Goal: Task Accomplishment & Management: Manage account settings

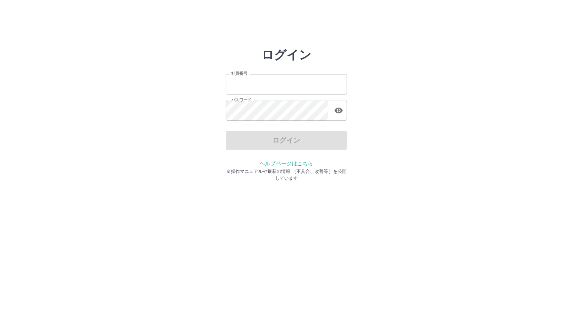
type input "*******"
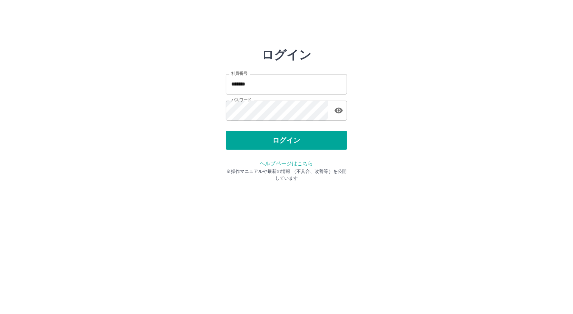
click at [248, 141] on div "ログイン" at bounding box center [286, 140] width 121 height 19
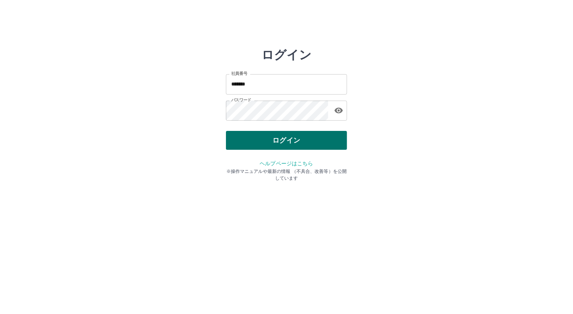
click at [309, 140] on button "ログイン" at bounding box center [286, 140] width 121 height 19
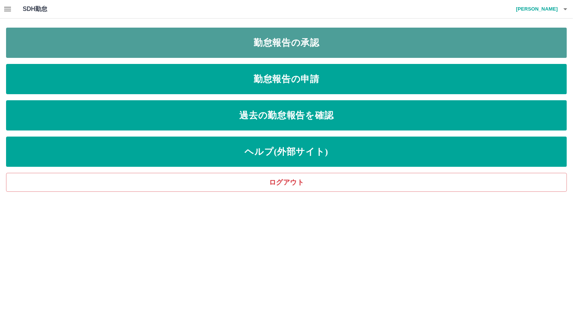
click at [221, 47] on link "勤怠報告の承認" at bounding box center [286, 43] width 561 height 30
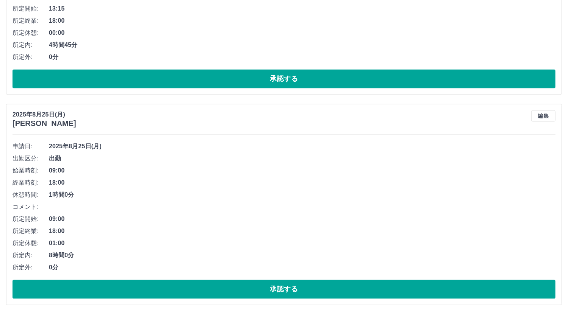
scroll to position [1477, 0]
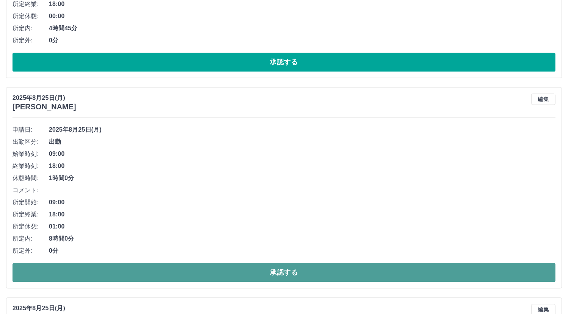
click at [288, 273] on button "承認する" at bounding box center [283, 272] width 543 height 19
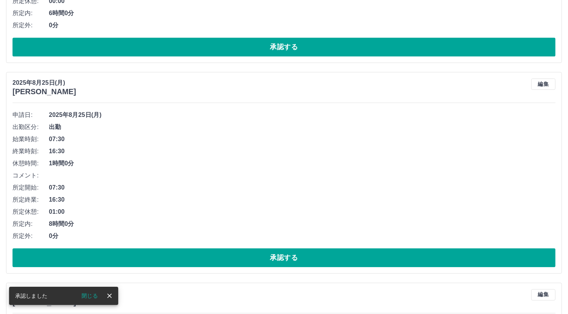
scroll to position [1704, 0]
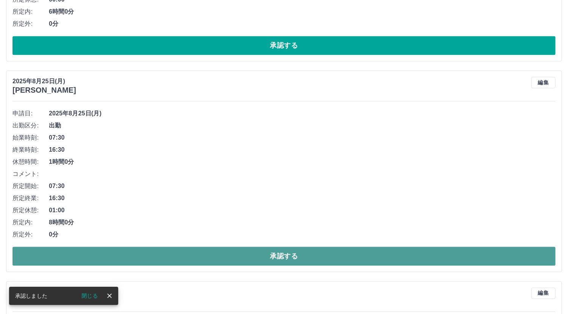
click at [267, 254] on button "承認する" at bounding box center [283, 256] width 543 height 19
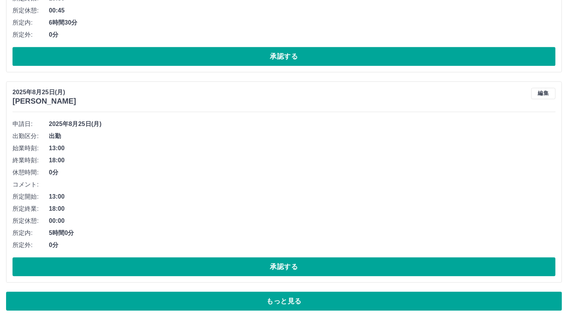
scroll to position [5065, 0]
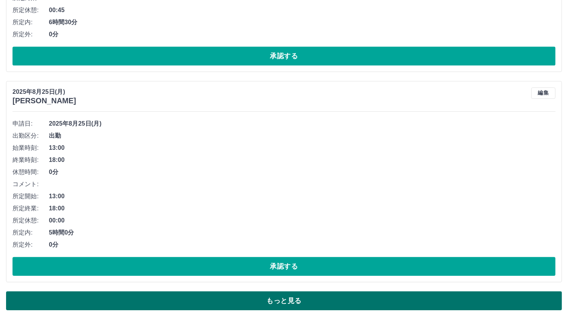
click at [305, 292] on button "もっと見る" at bounding box center [284, 301] width 556 height 19
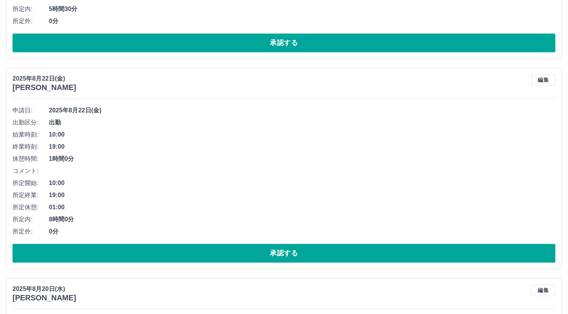
scroll to position [7185, 0]
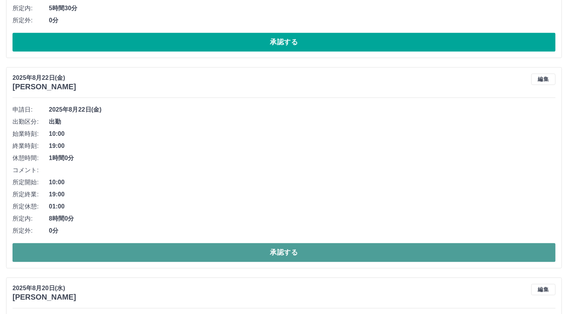
click at [302, 244] on button "承認する" at bounding box center [283, 252] width 543 height 19
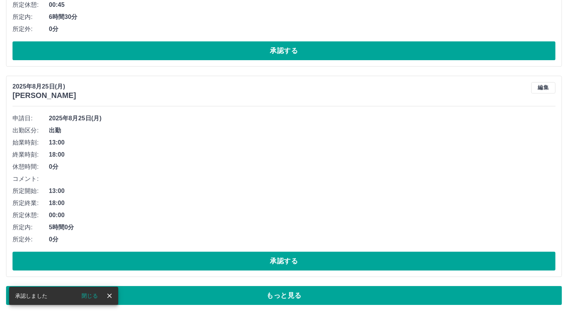
scroll to position [5065, 0]
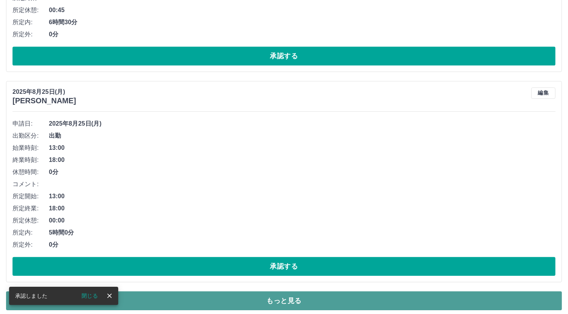
click at [296, 296] on button "もっと見る" at bounding box center [284, 301] width 556 height 19
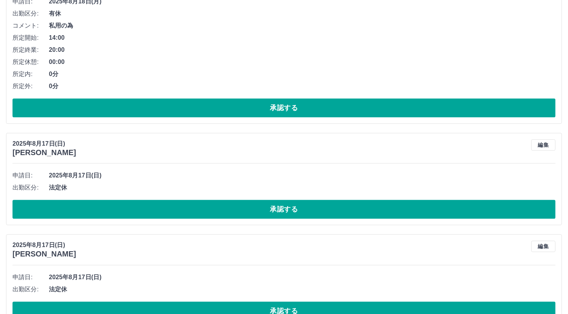
scroll to position [7640, 0]
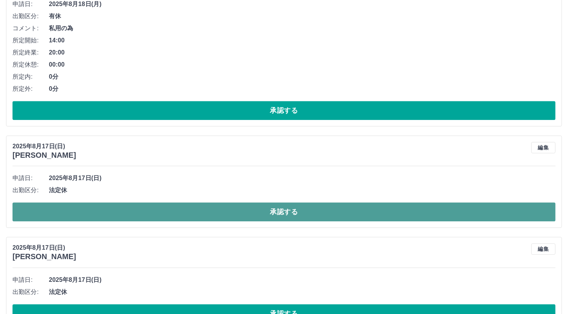
click at [279, 207] on button "承認する" at bounding box center [283, 212] width 543 height 19
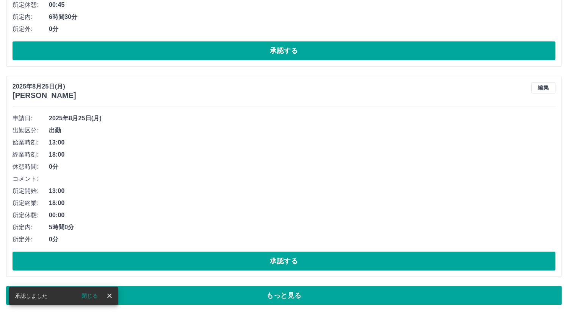
scroll to position [5065, 0]
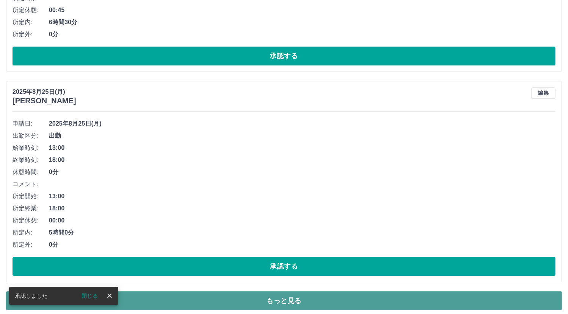
click at [295, 299] on button "もっと見る" at bounding box center [284, 301] width 556 height 19
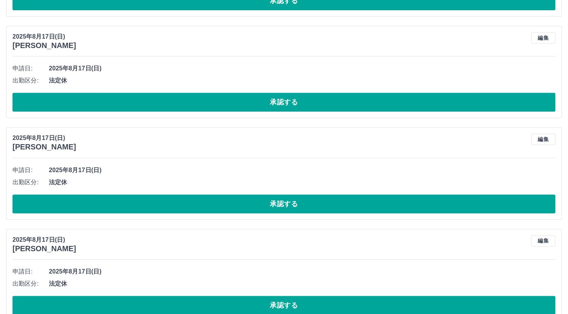
scroll to position [7753, 0]
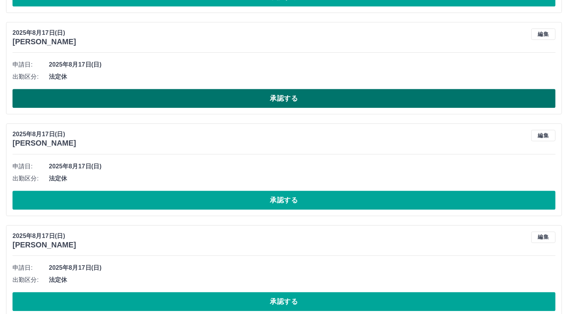
click at [221, 89] on button "承認する" at bounding box center [283, 98] width 543 height 19
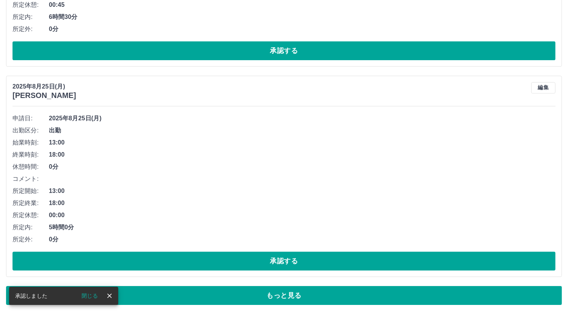
scroll to position [5065, 0]
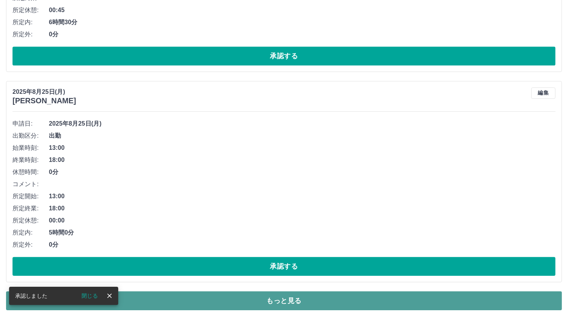
click at [253, 295] on button "もっと見る" at bounding box center [284, 301] width 556 height 19
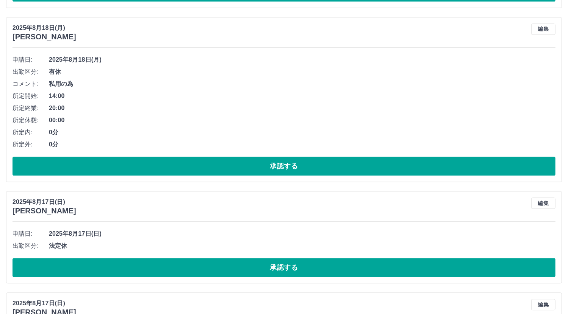
scroll to position [7678, 0]
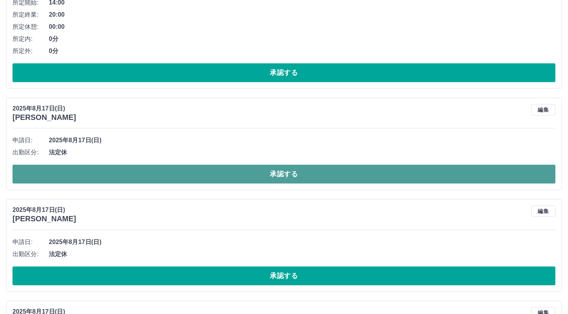
click at [214, 165] on button "承認する" at bounding box center [283, 174] width 543 height 19
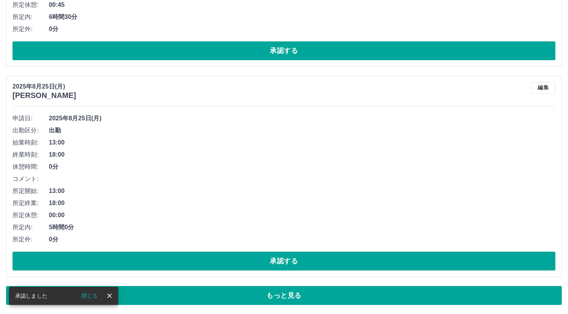
scroll to position [5065, 0]
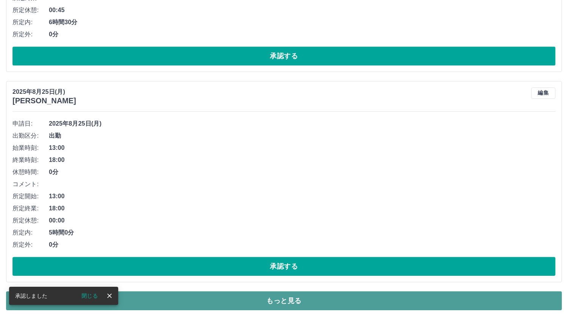
click at [276, 298] on button "もっと見る" at bounding box center [284, 301] width 556 height 19
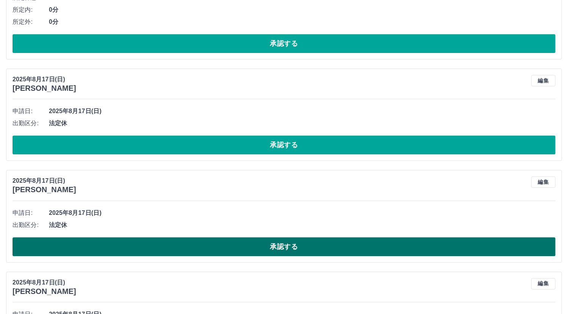
scroll to position [7716, 0]
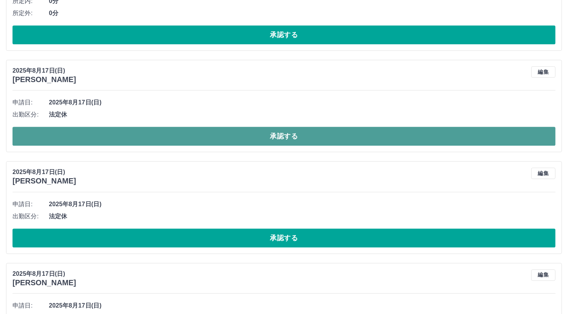
click at [242, 128] on button "承認する" at bounding box center [283, 136] width 543 height 19
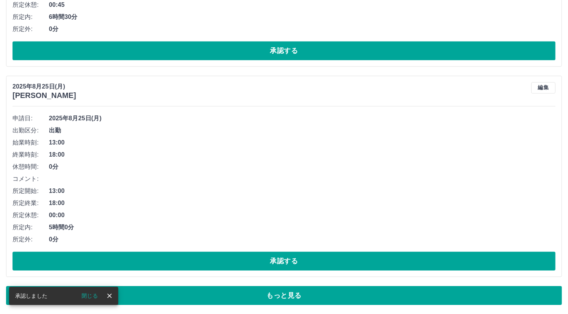
scroll to position [5065, 0]
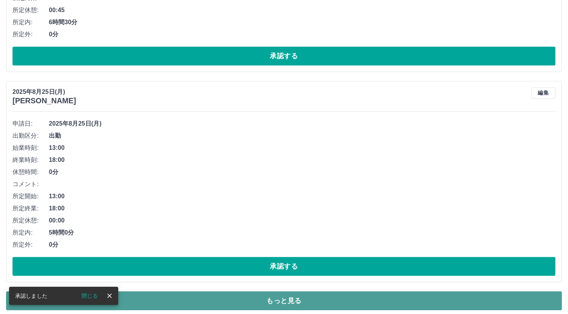
click at [276, 298] on button "もっと見る" at bounding box center [284, 301] width 556 height 19
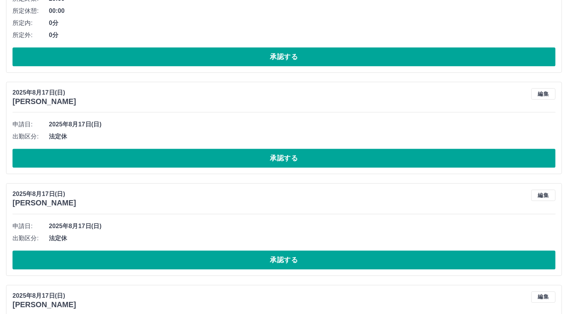
scroll to position [7716, 0]
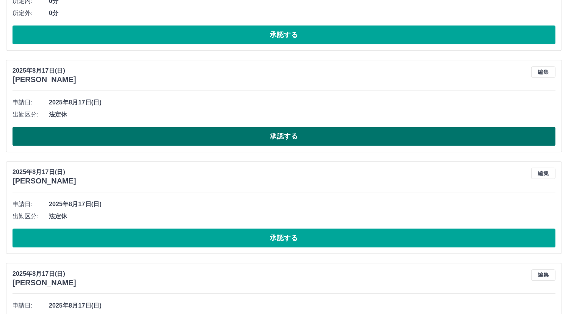
click at [300, 127] on button "承認する" at bounding box center [283, 136] width 543 height 19
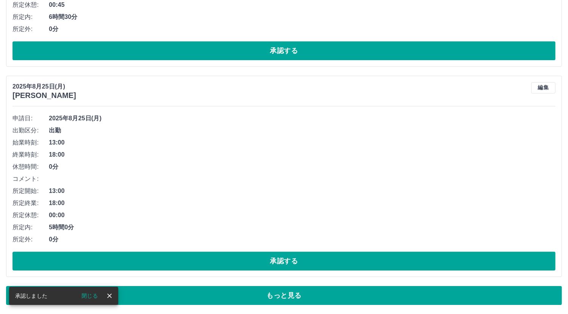
scroll to position [5065, 0]
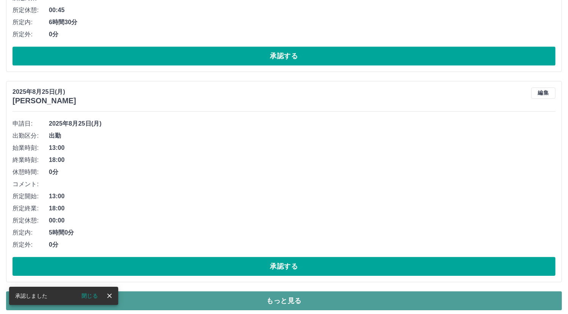
click at [299, 292] on button "もっと見る" at bounding box center [284, 301] width 556 height 19
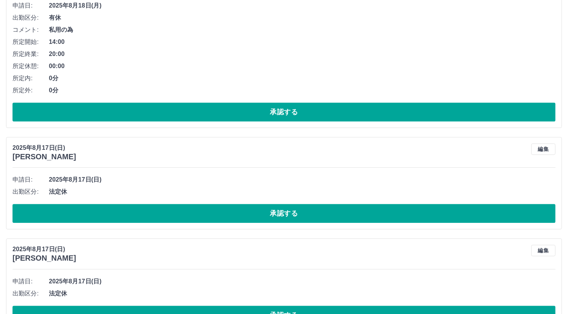
scroll to position [7640, 0]
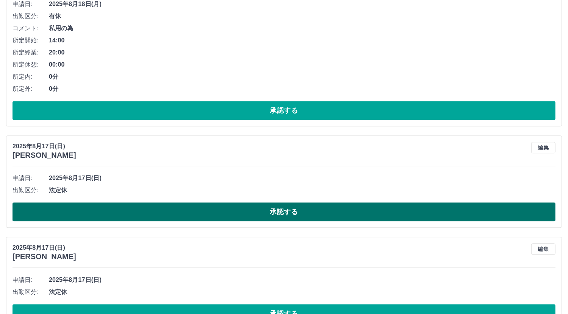
click at [300, 208] on button "承認する" at bounding box center [283, 212] width 543 height 19
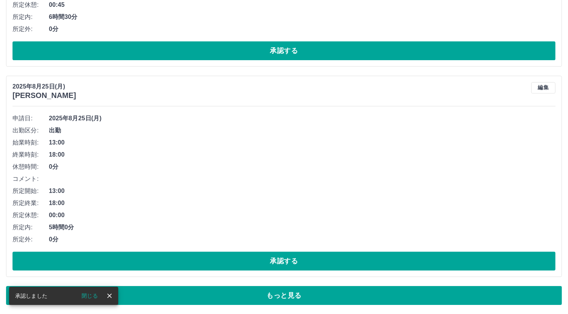
scroll to position [5065, 0]
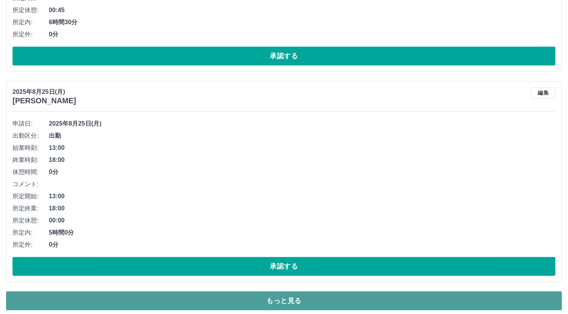
click at [276, 297] on button "もっと見る" at bounding box center [284, 301] width 556 height 19
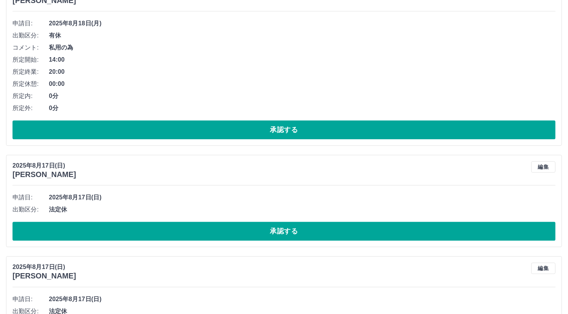
scroll to position [7602, 0]
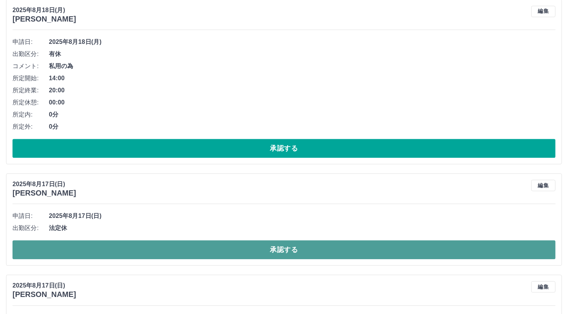
click at [258, 241] on button "承認する" at bounding box center [283, 249] width 543 height 19
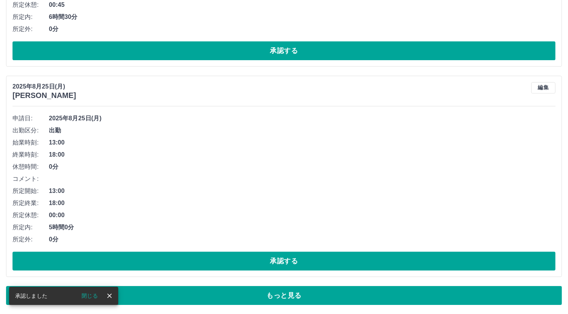
scroll to position [5065, 0]
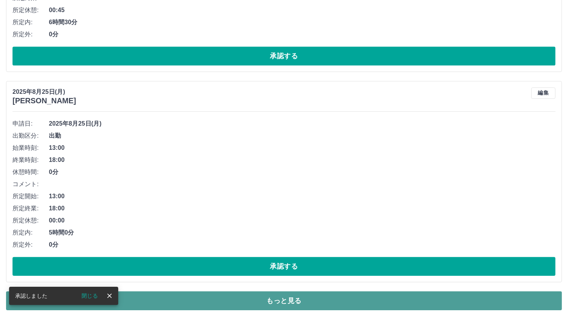
click at [267, 294] on button "もっと見る" at bounding box center [284, 301] width 556 height 19
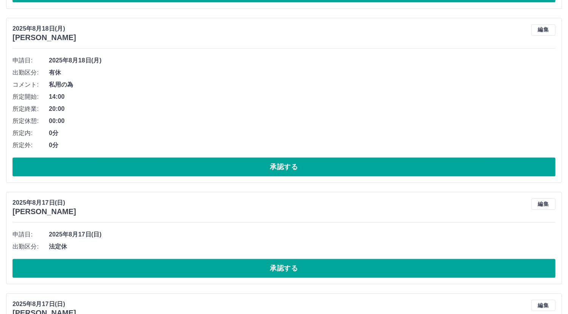
scroll to position [7602, 0]
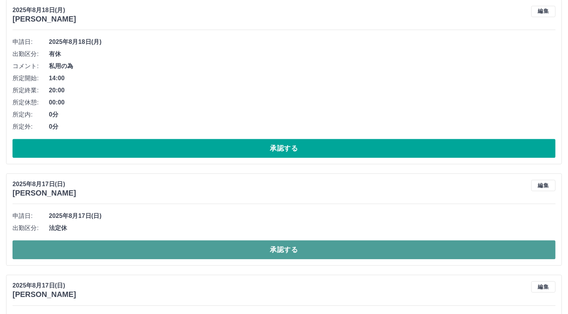
click at [254, 247] on button "承認する" at bounding box center [283, 249] width 543 height 19
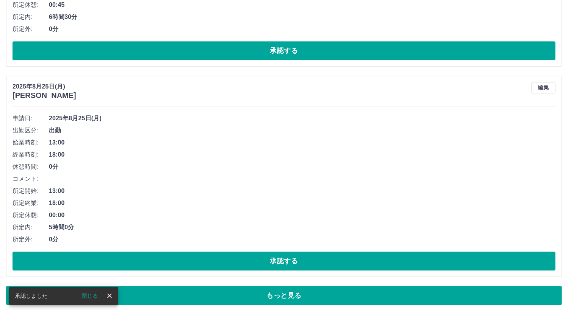
scroll to position [5065, 0]
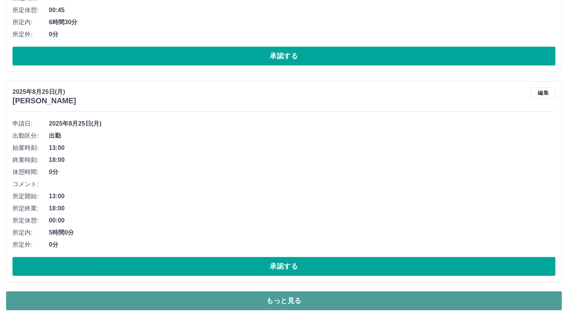
click at [263, 292] on button "もっと見る" at bounding box center [284, 301] width 556 height 19
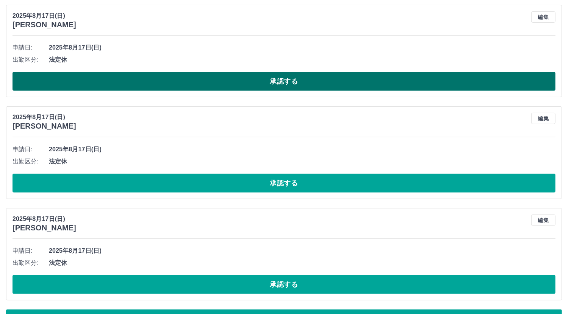
scroll to position [8799, 0]
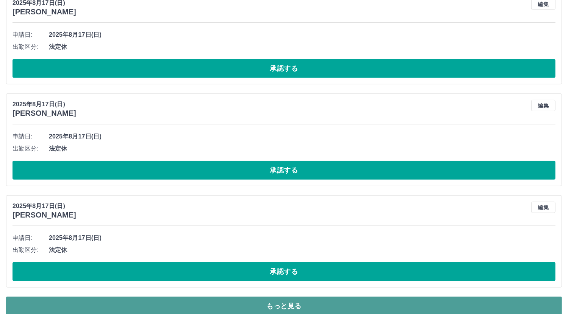
click at [244, 297] on button "もっと見る" at bounding box center [284, 306] width 556 height 19
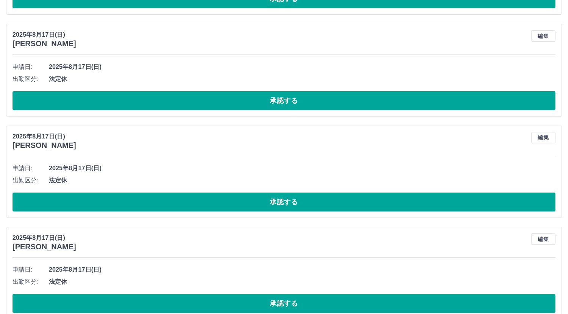
scroll to position [11334, 0]
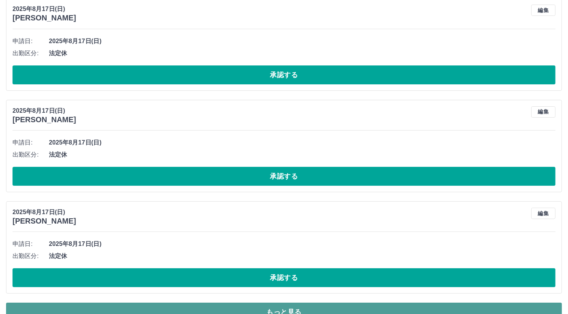
click at [237, 303] on button "もっと見る" at bounding box center [284, 312] width 556 height 19
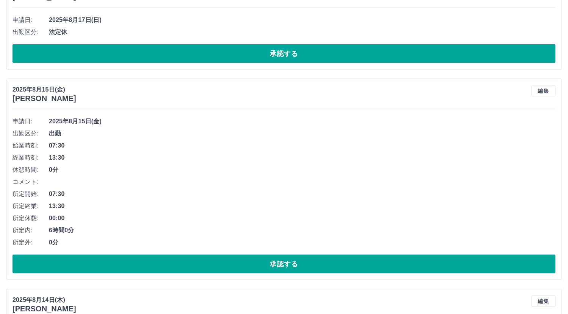
scroll to position [12394, 0]
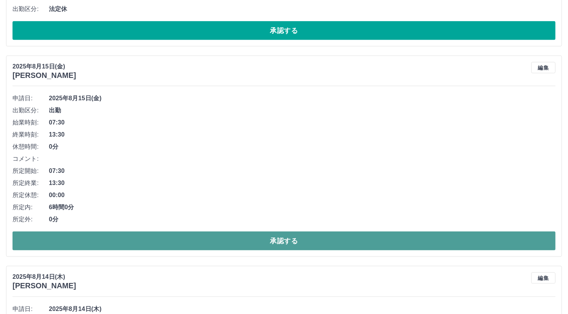
click at [286, 232] on button "承認する" at bounding box center [283, 241] width 543 height 19
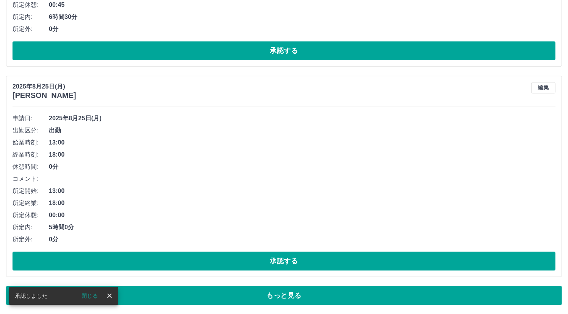
scroll to position [5065, 0]
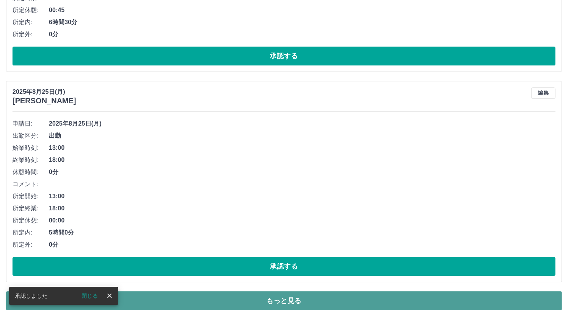
click at [451, 295] on button "もっと見る" at bounding box center [284, 301] width 556 height 19
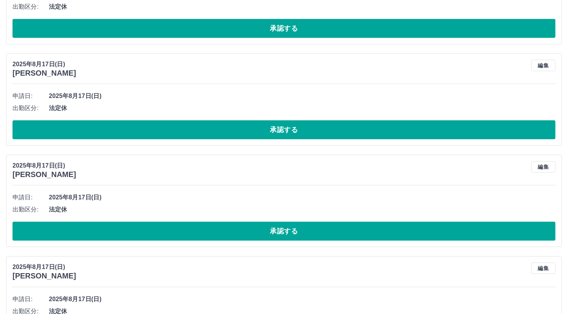
scroll to position [8799, 0]
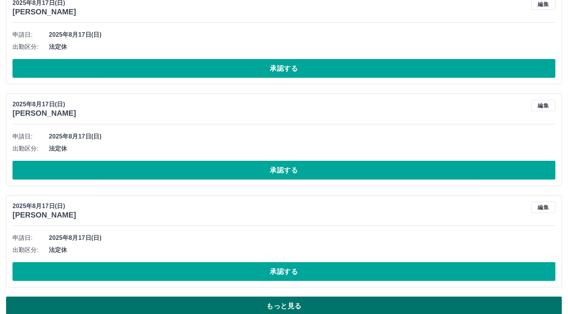
click at [359, 297] on button "もっと見る" at bounding box center [284, 306] width 556 height 19
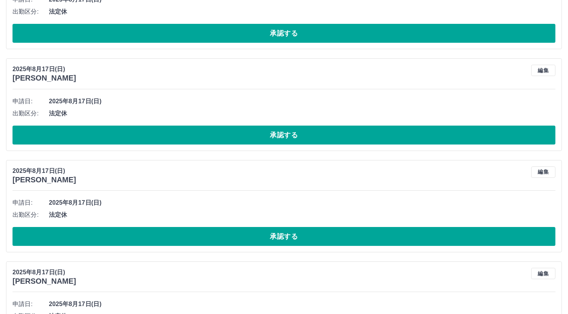
scroll to position [11334, 0]
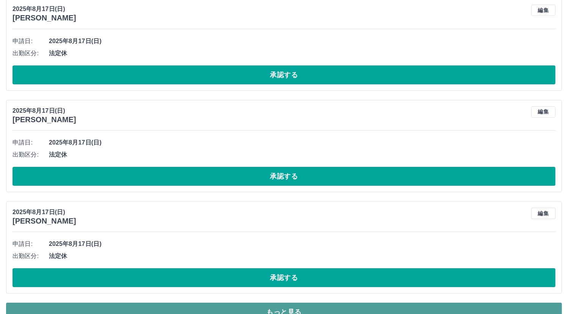
click at [442, 303] on button "もっと見る" at bounding box center [284, 312] width 556 height 19
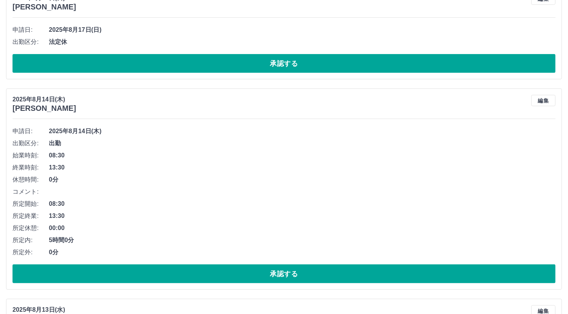
scroll to position [12395, 0]
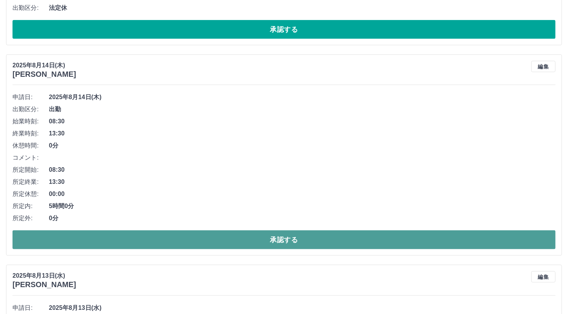
click at [279, 231] on button "承認する" at bounding box center [283, 240] width 543 height 19
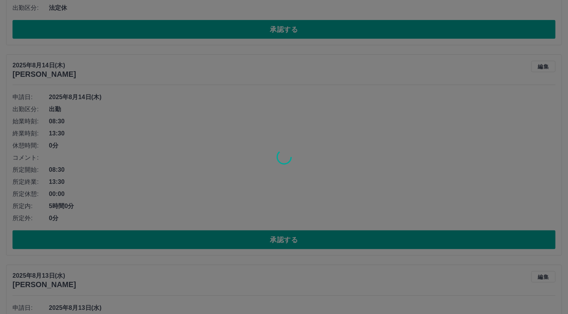
scroll to position [5065, 0]
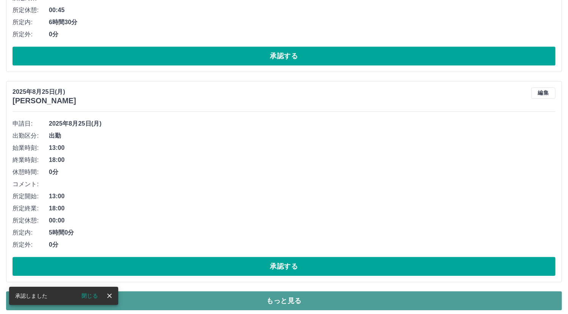
click at [544, 292] on button "もっと見る" at bounding box center [284, 301] width 556 height 19
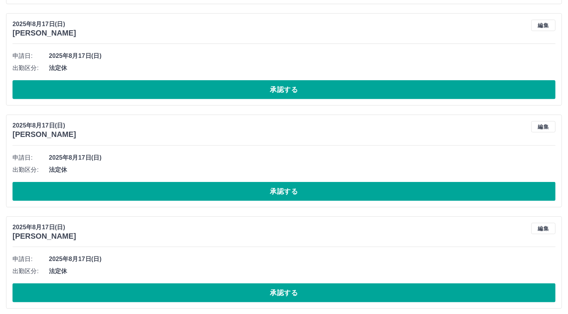
scroll to position [8799, 0]
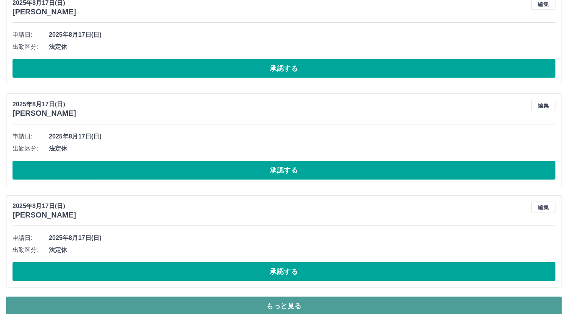
click at [520, 297] on button "もっと見る" at bounding box center [284, 306] width 556 height 19
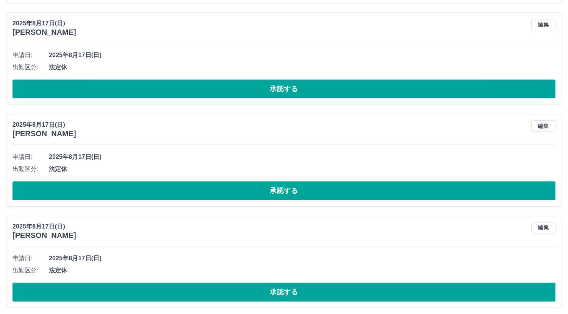
scroll to position [11334, 0]
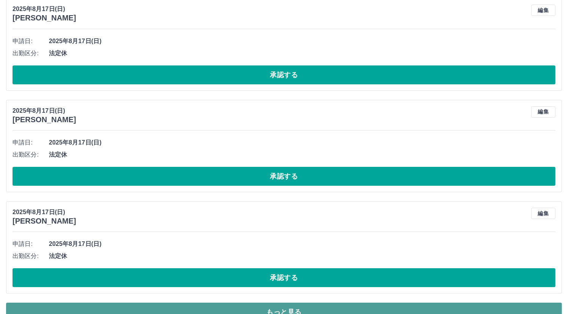
click at [351, 303] on button "もっと見る" at bounding box center [284, 312] width 556 height 19
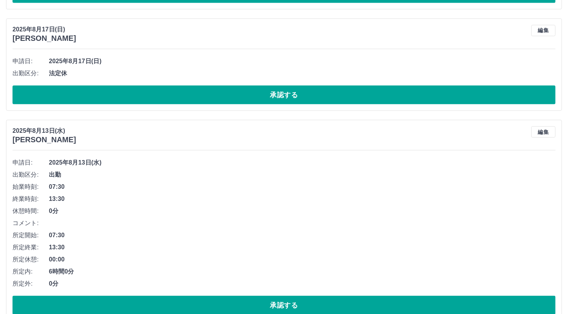
scroll to position [12344, 0]
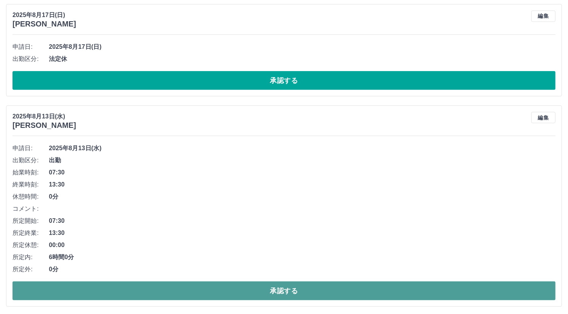
click at [321, 282] on button "承認する" at bounding box center [283, 291] width 543 height 19
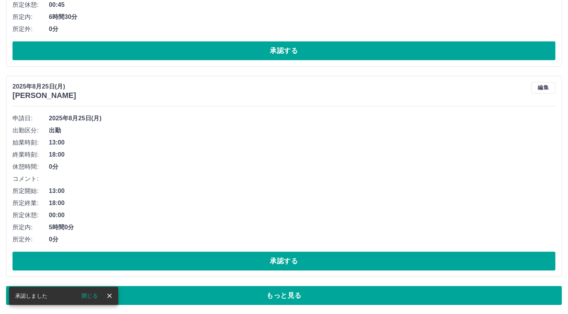
scroll to position [5065, 0]
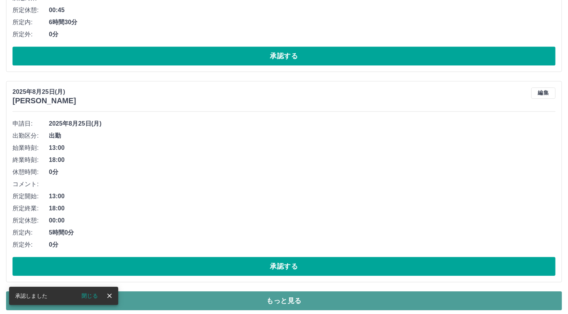
click at [320, 292] on button "もっと見る" at bounding box center [284, 301] width 556 height 19
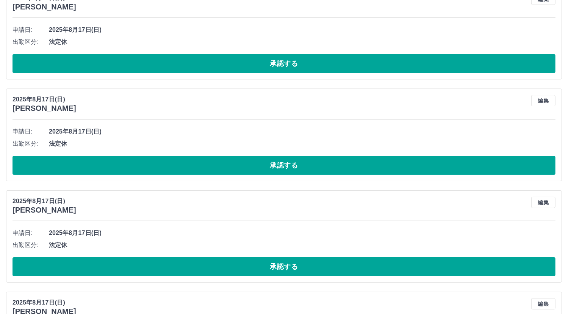
scroll to position [8799, 0]
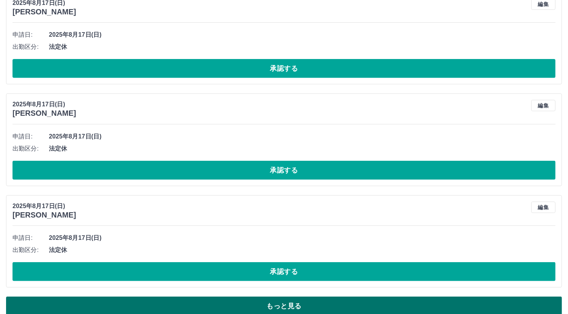
click at [532, 297] on button "もっと見る" at bounding box center [284, 306] width 556 height 19
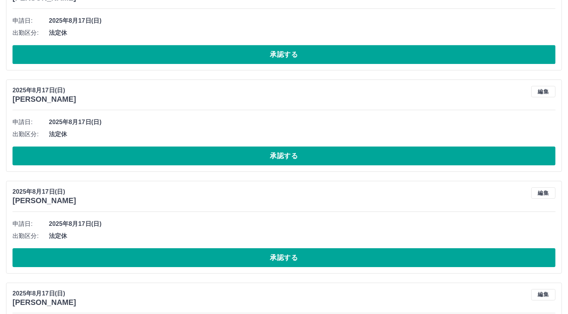
scroll to position [11334, 0]
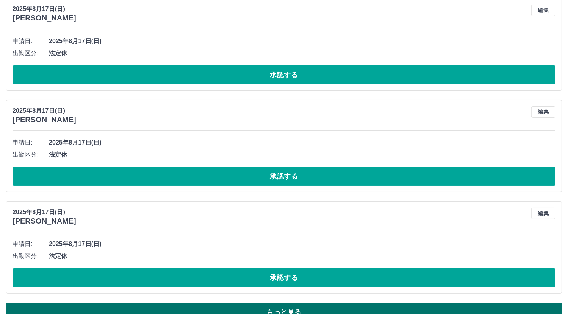
click at [375, 303] on button "もっと見る" at bounding box center [284, 312] width 556 height 19
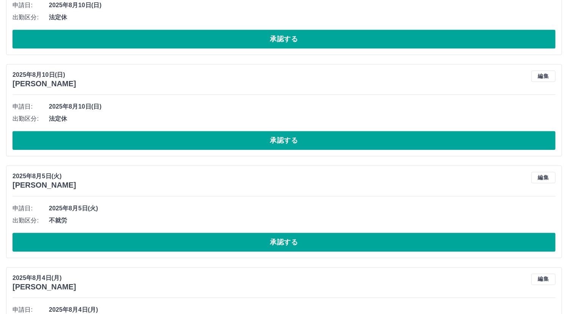
scroll to position [13043, 0]
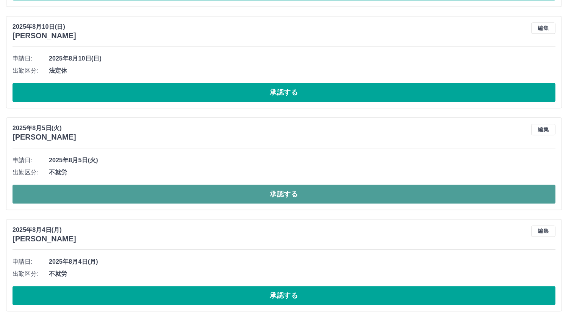
click at [276, 185] on button "承認する" at bounding box center [283, 194] width 543 height 19
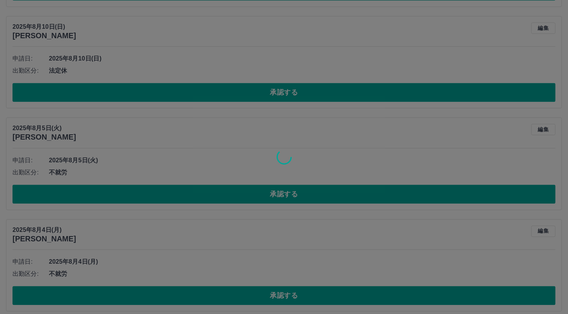
scroll to position [6327, 0]
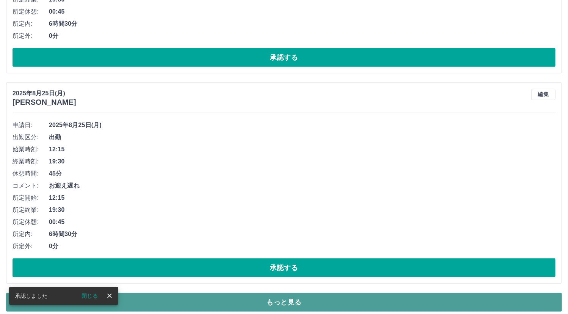
click at [362, 295] on button "もっと見る" at bounding box center [284, 302] width 556 height 19
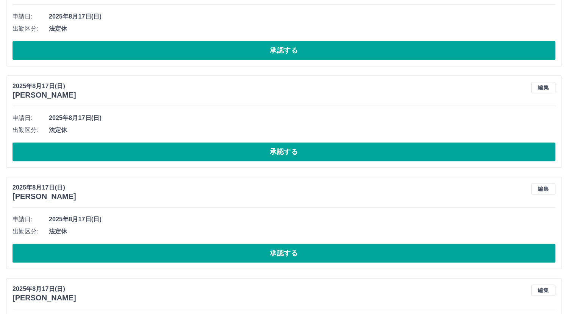
scroll to position [10171, 0]
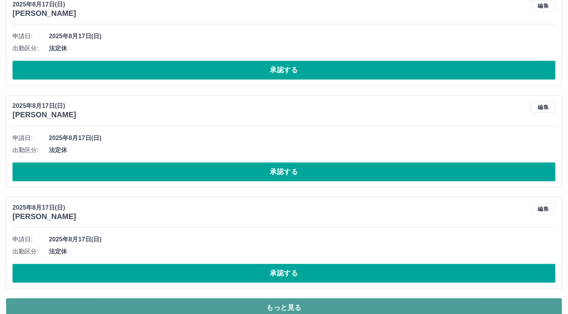
click at [517, 299] on button "もっと見る" at bounding box center [284, 307] width 556 height 19
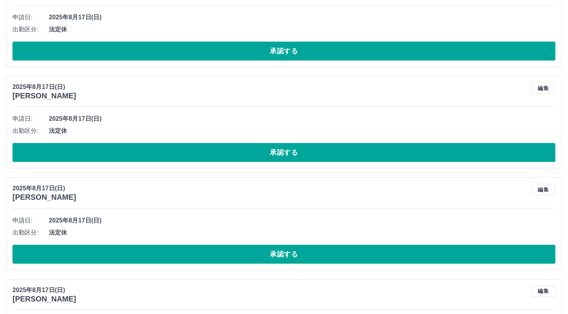
scroll to position [12706, 0]
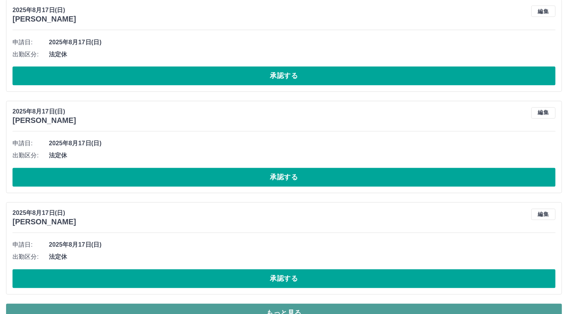
click at [538, 304] on button "もっと見る" at bounding box center [284, 313] width 556 height 19
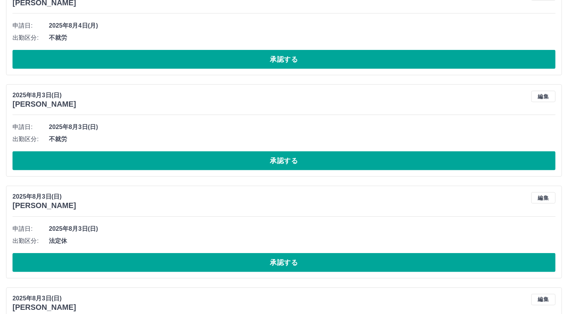
scroll to position [14634, 0]
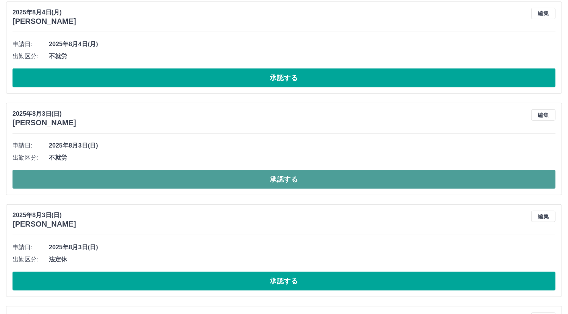
click at [291, 170] on button "承認する" at bounding box center [283, 179] width 543 height 19
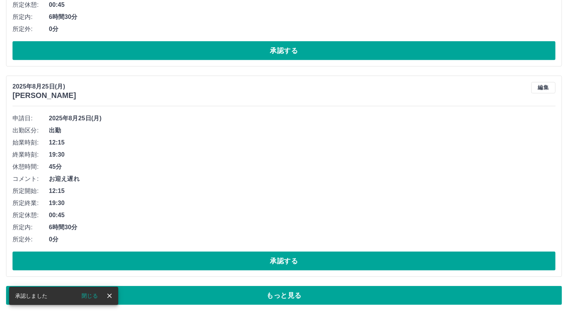
scroll to position [6327, 0]
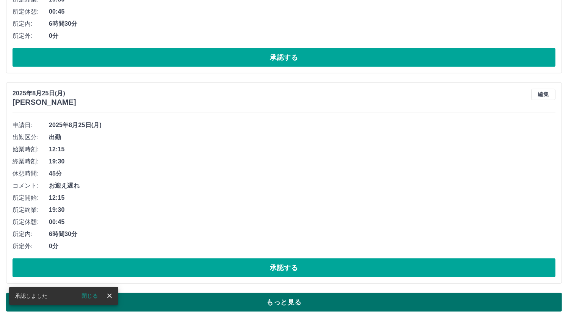
click at [285, 294] on button "もっと見る" at bounding box center [284, 302] width 556 height 19
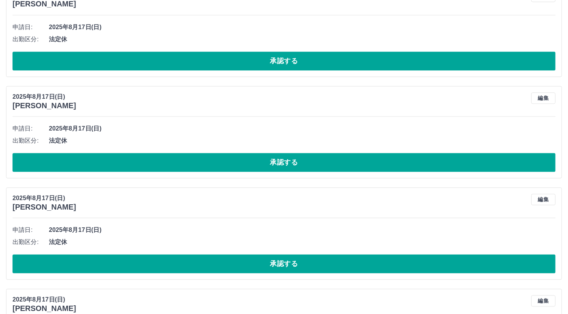
scroll to position [10171, 0]
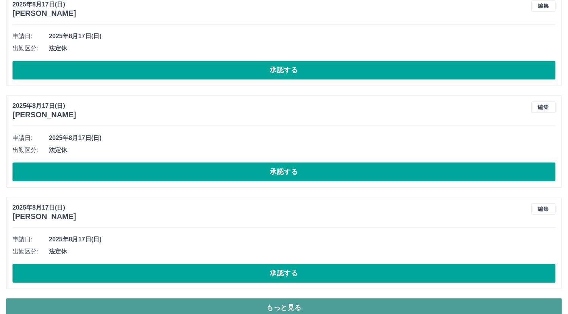
click at [540, 298] on button "もっと見る" at bounding box center [284, 307] width 556 height 19
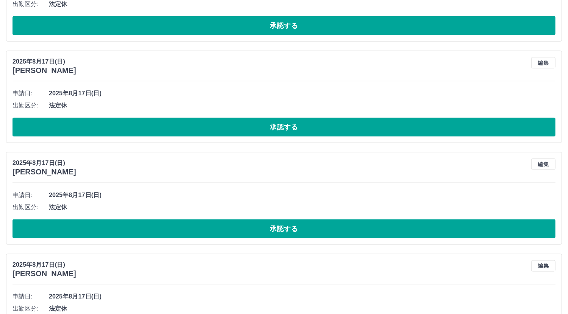
scroll to position [12706, 0]
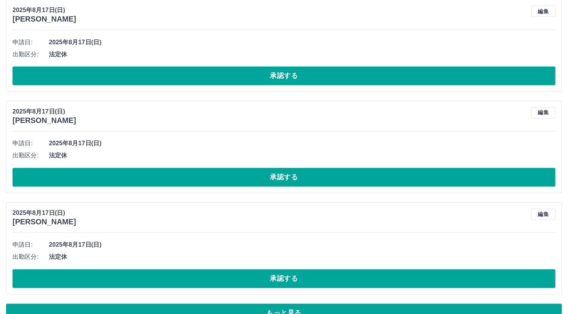
click at [540, 304] on button "もっと見る" at bounding box center [284, 313] width 556 height 19
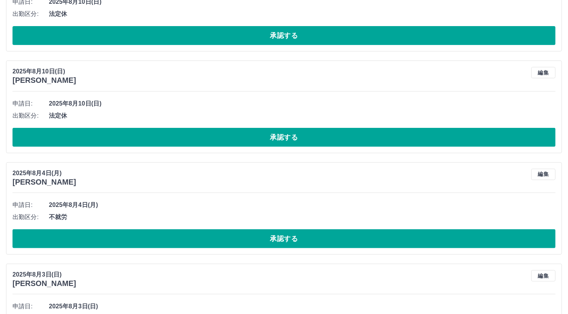
scroll to position [14445, 0]
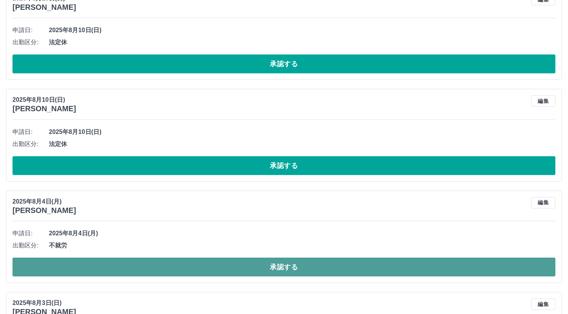
click at [168, 258] on button "承認する" at bounding box center [283, 267] width 543 height 19
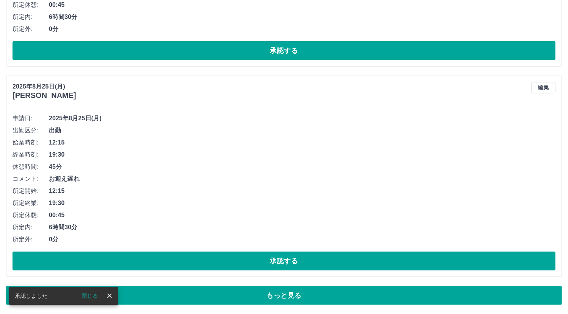
scroll to position [6327, 0]
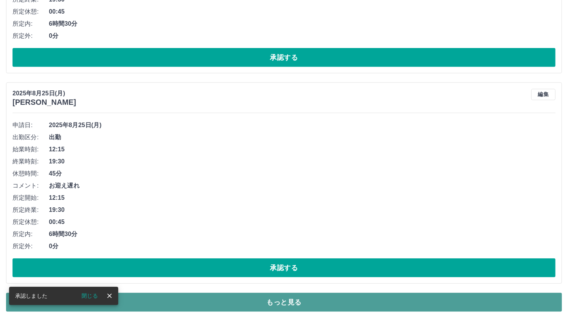
click at [250, 295] on button "もっと見る" at bounding box center [284, 302] width 556 height 19
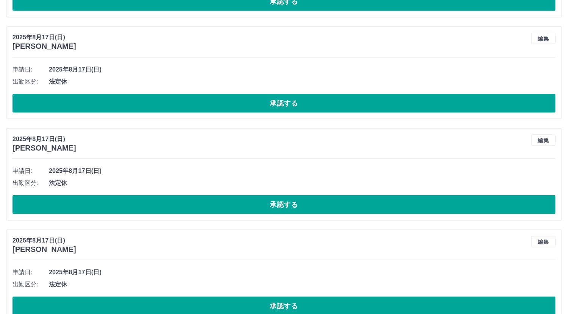
scroll to position [10171, 0]
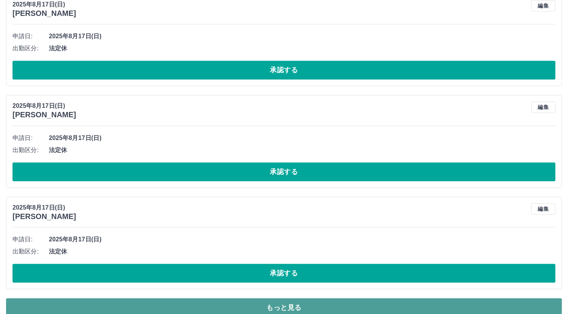
click at [517, 298] on button "もっと見る" at bounding box center [284, 307] width 556 height 19
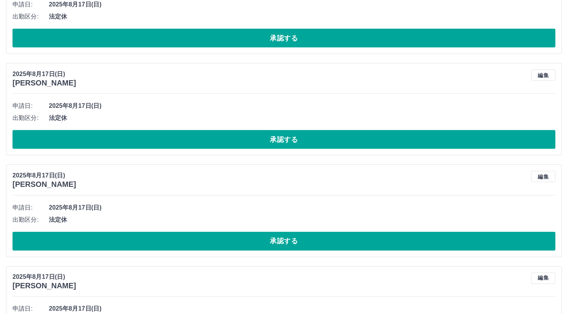
scroll to position [12706, 0]
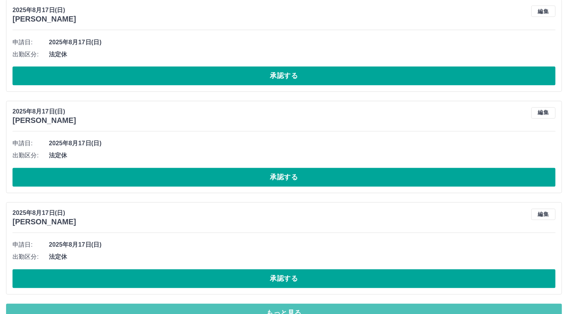
click at [459, 304] on button "もっと見る" at bounding box center [284, 313] width 556 height 19
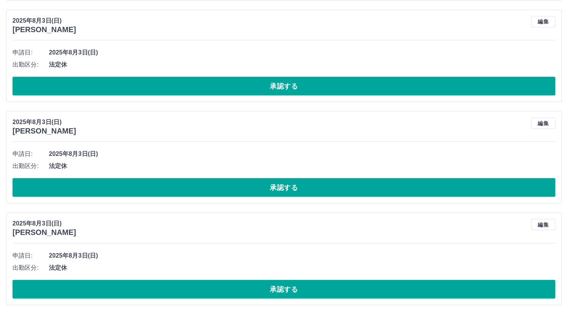
scroll to position [15240, 0]
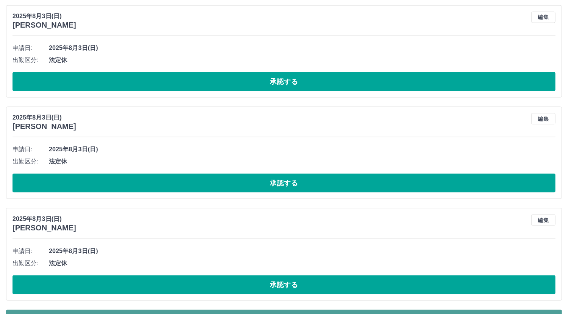
click at [347, 310] on button "もっと見る" at bounding box center [284, 319] width 556 height 19
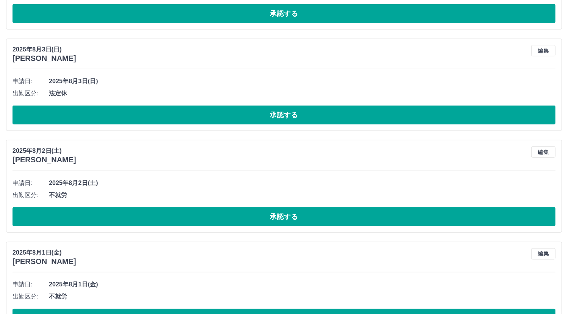
scroll to position [17544, 0]
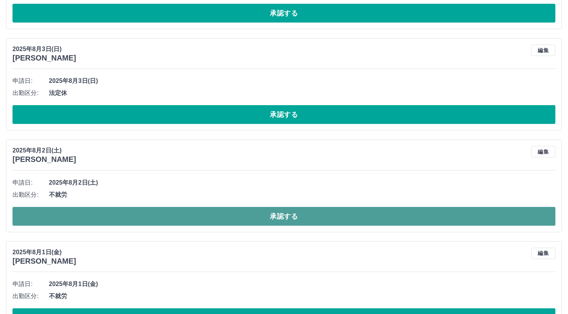
click at [294, 207] on button "承認する" at bounding box center [283, 216] width 543 height 19
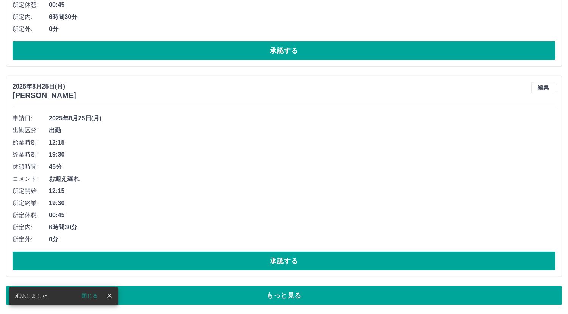
scroll to position [6327, 0]
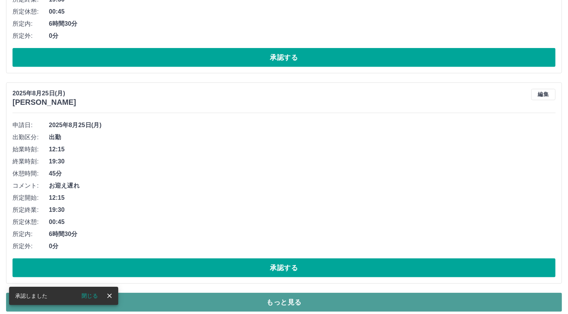
click at [503, 295] on button "もっと見る" at bounding box center [284, 302] width 556 height 19
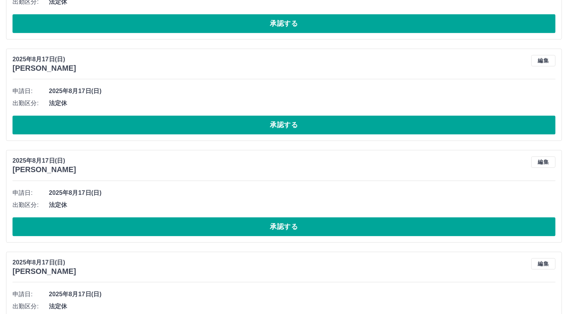
scroll to position [10171, 0]
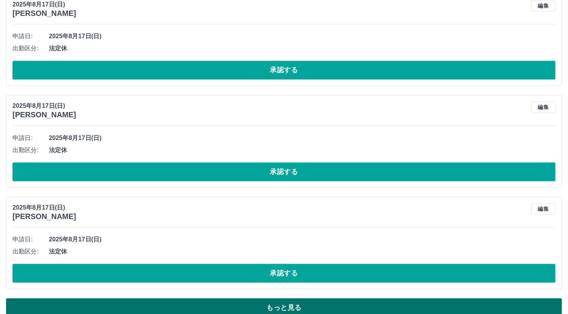
click at [526, 298] on button "もっと見る" at bounding box center [284, 307] width 556 height 19
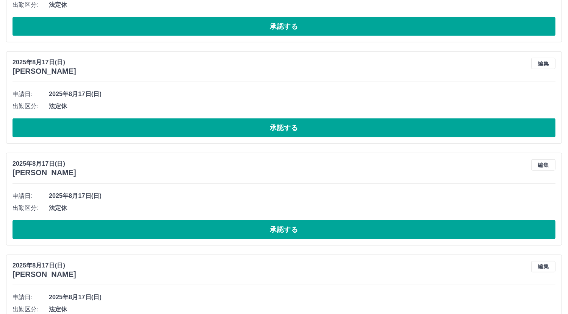
scroll to position [12706, 0]
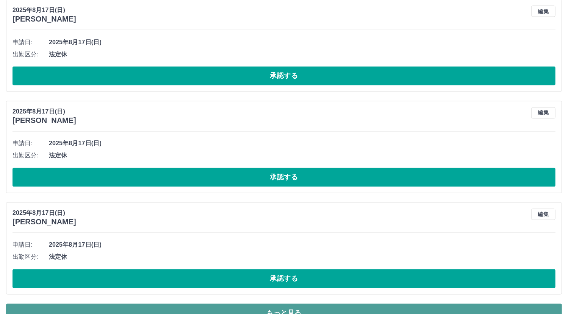
click at [233, 304] on button "もっと見る" at bounding box center [284, 313] width 556 height 19
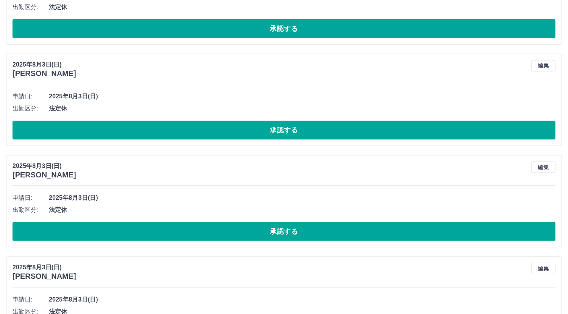
scroll to position [15240, 0]
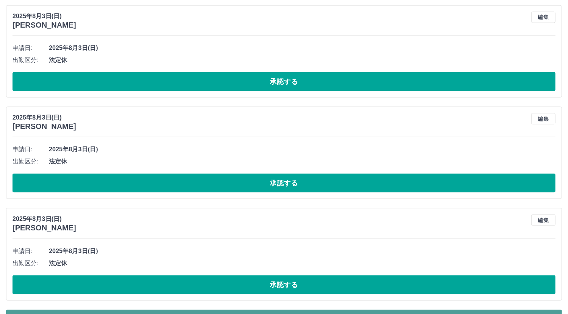
click at [226, 310] on button "もっと見る" at bounding box center [284, 319] width 556 height 19
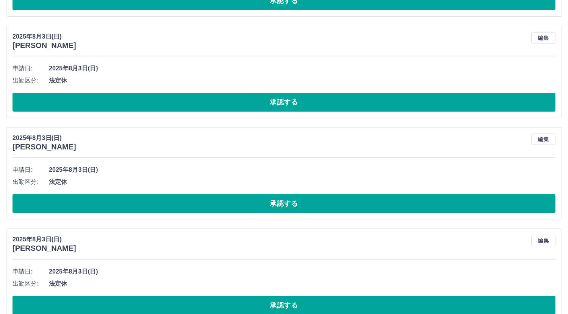
scroll to position [17443, 0]
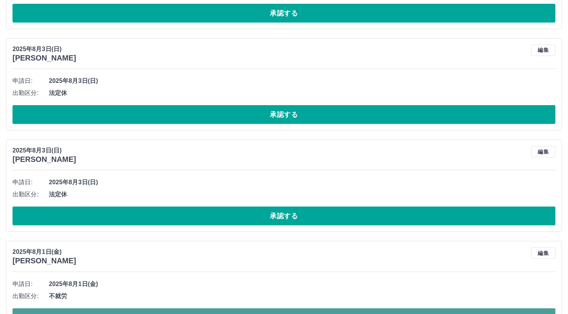
click at [268, 309] on button "承認する" at bounding box center [283, 318] width 543 height 19
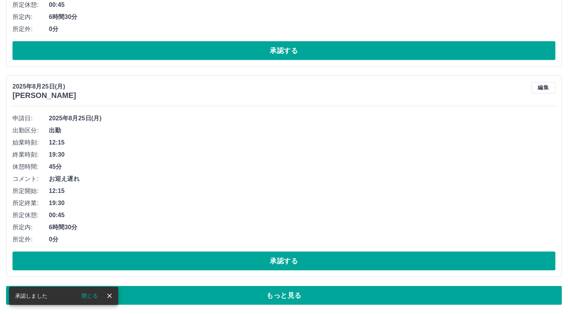
scroll to position [6327, 0]
